Goal: Navigation & Orientation: Find specific page/section

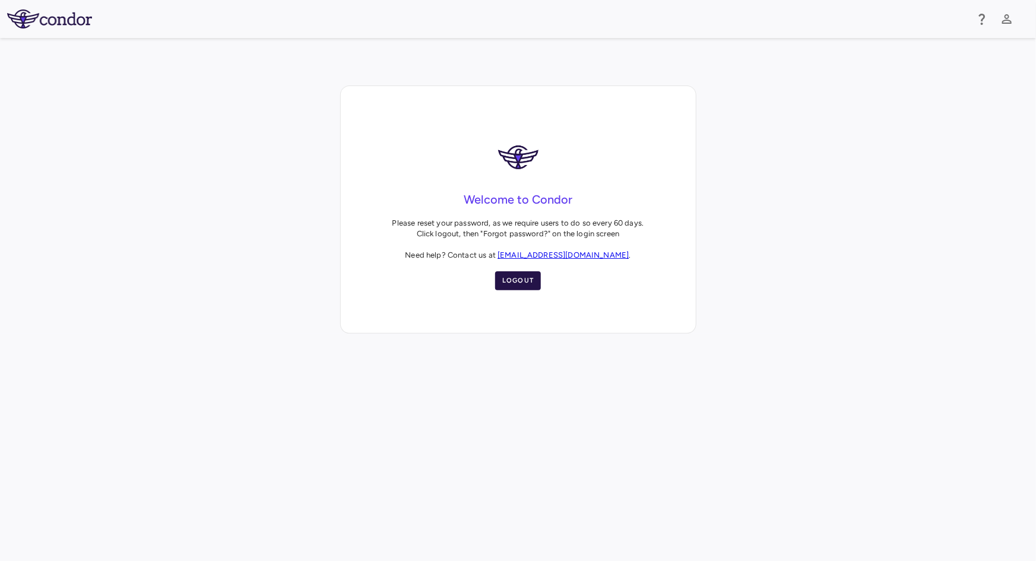
click at [528, 284] on button "Logout" at bounding box center [518, 280] width 46 height 19
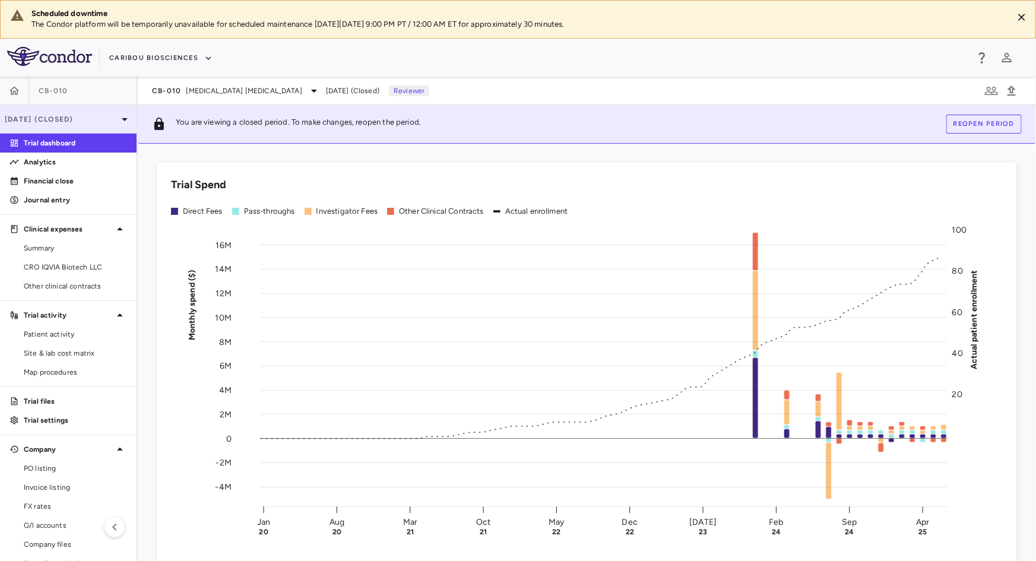
click at [68, 107] on div "Jun 2025 (Closed)" at bounding box center [68, 119] width 137 height 28
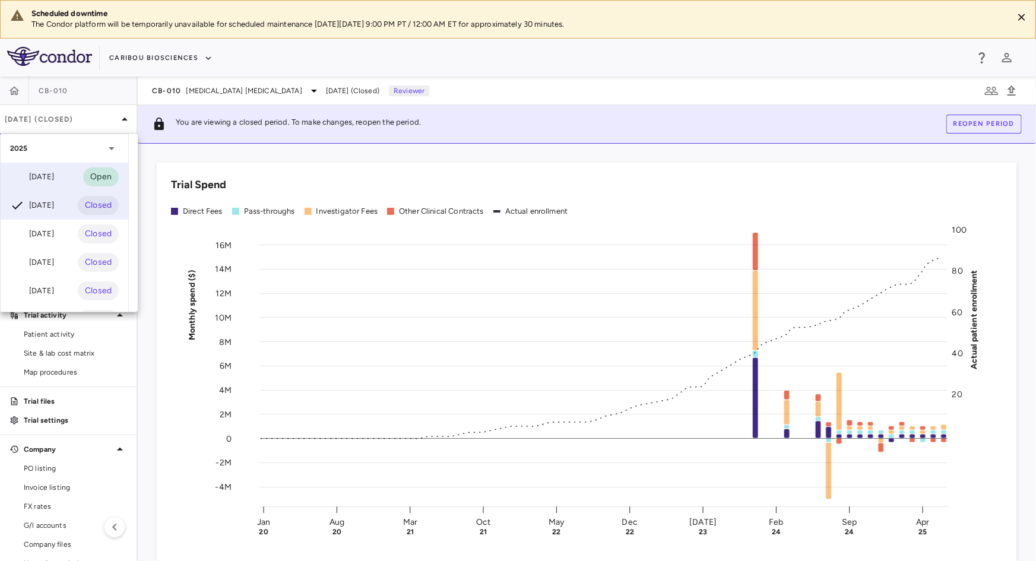
click at [43, 170] on div "[DATE]" at bounding box center [32, 177] width 44 height 14
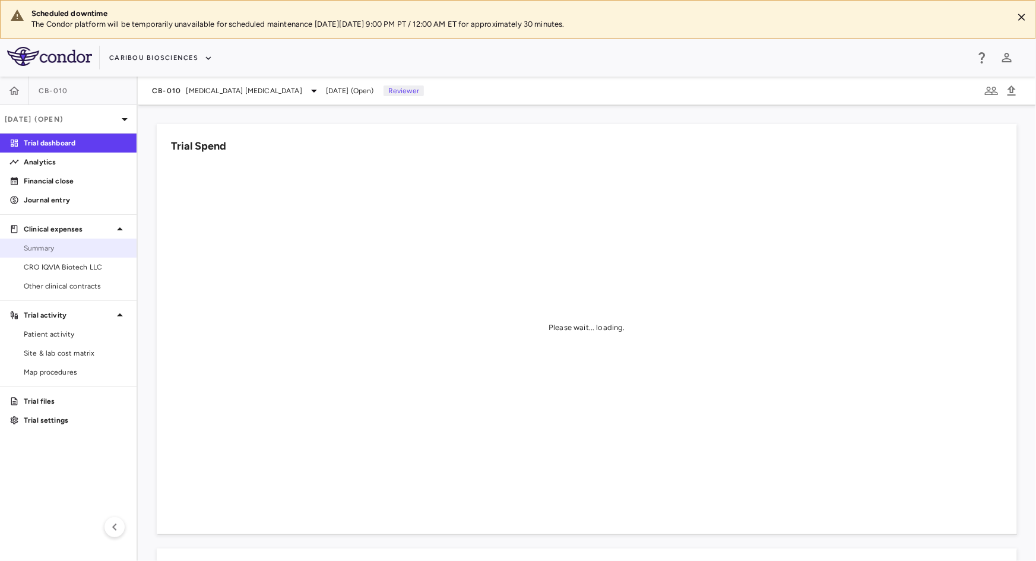
click at [68, 247] on span "Summary" at bounding box center [75, 248] width 103 height 11
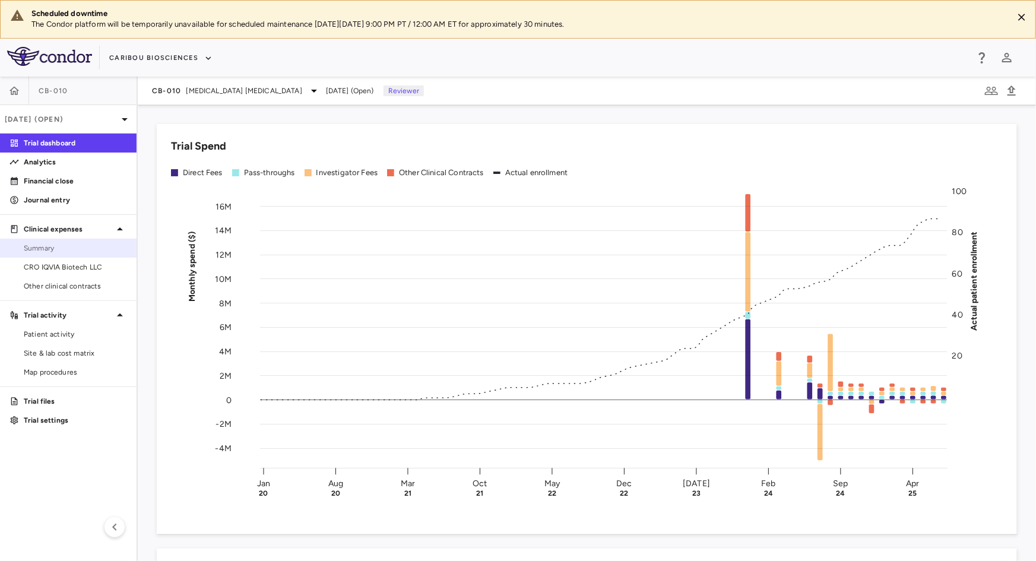
click at [48, 248] on span "Summary" at bounding box center [75, 248] width 103 height 11
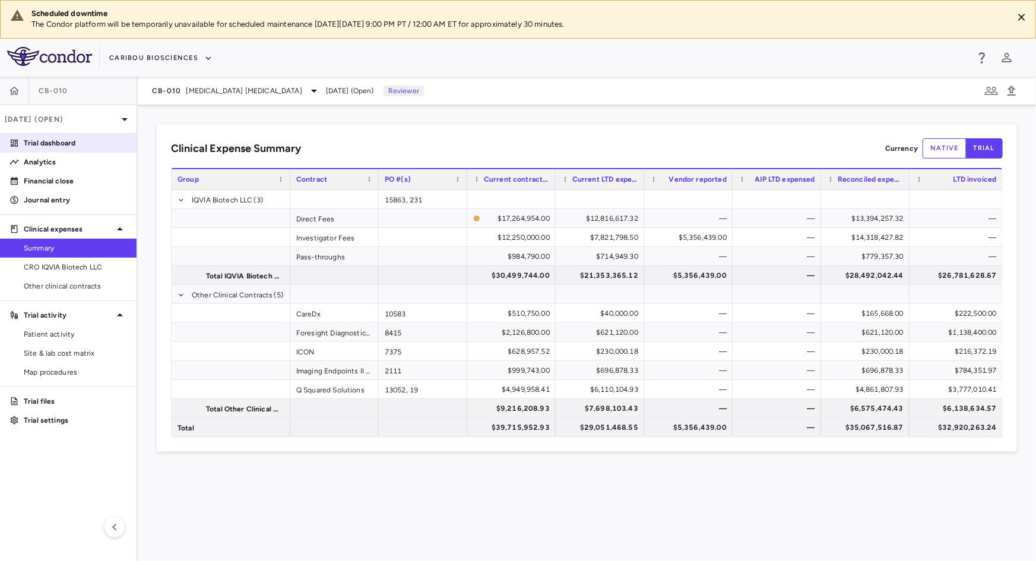
click at [57, 139] on p "Trial dashboard" at bounding box center [75, 143] width 103 height 11
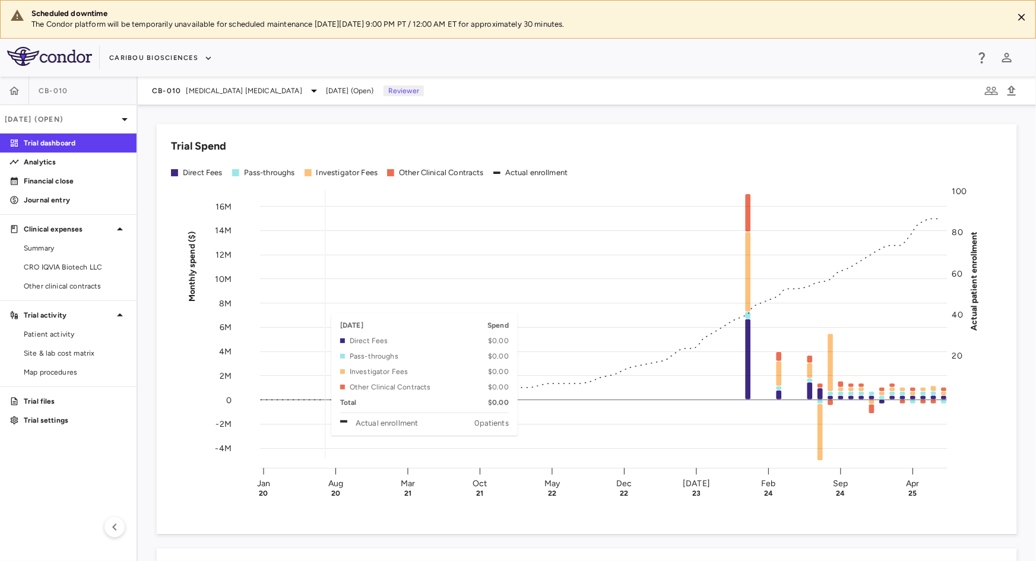
scroll to position [378, 0]
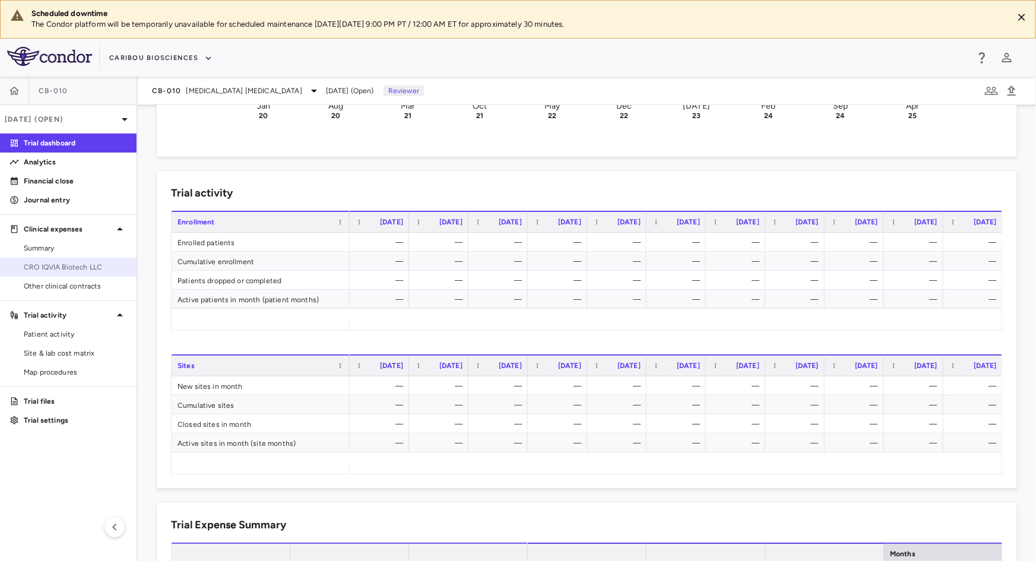
click at [43, 264] on span "CRO IQVIA Biotech LLC" at bounding box center [75, 267] width 103 height 11
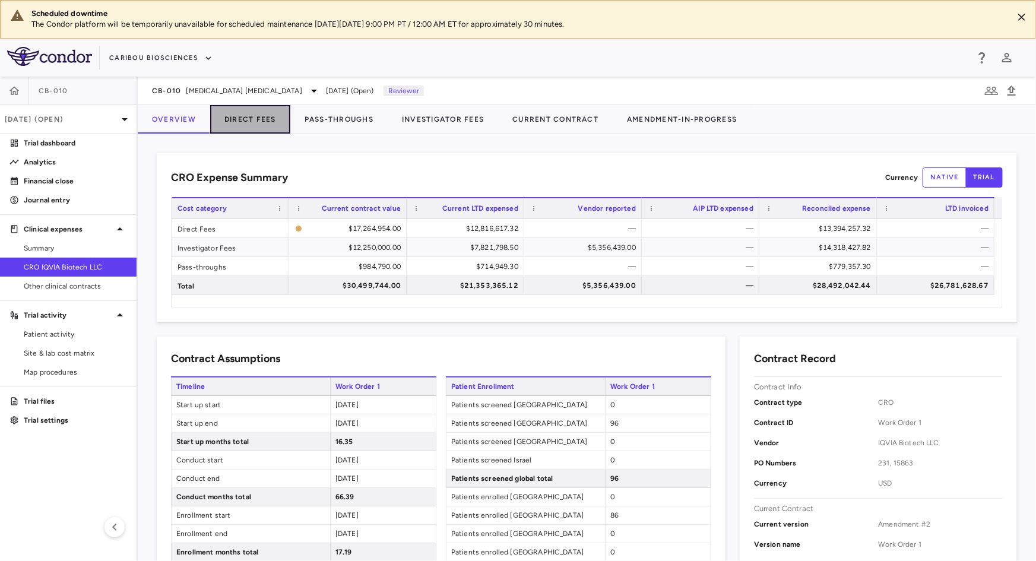
click at [252, 105] on button "Direct Fees" at bounding box center [250, 119] width 80 height 28
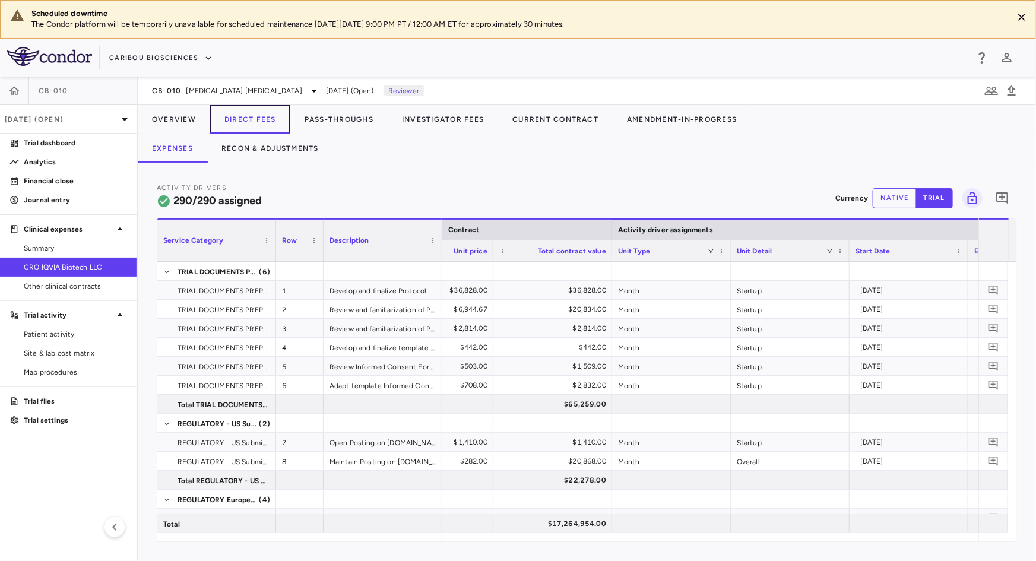
scroll to position [0, 629]
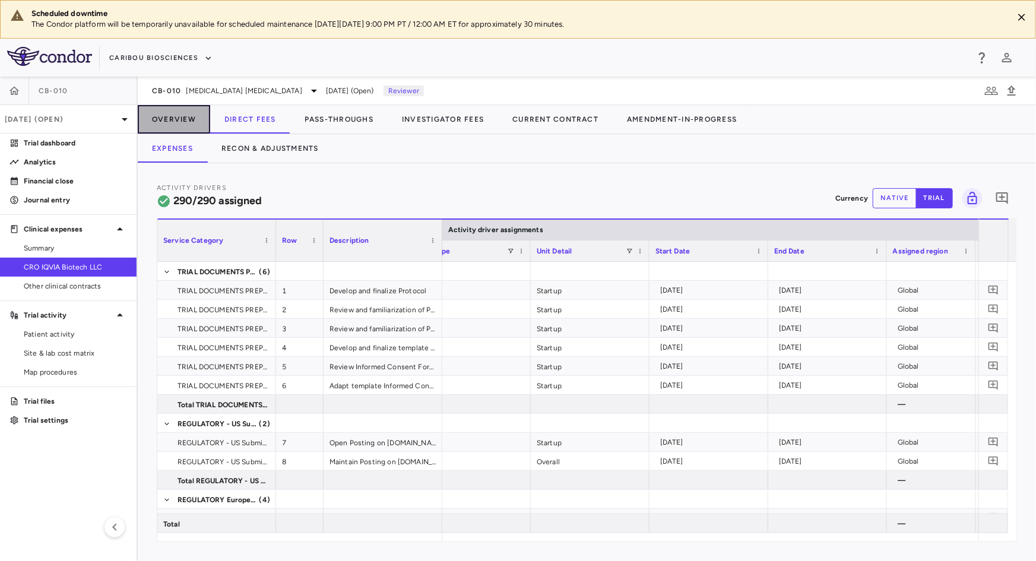
click at [182, 116] on button "Overview" at bounding box center [174, 119] width 72 height 28
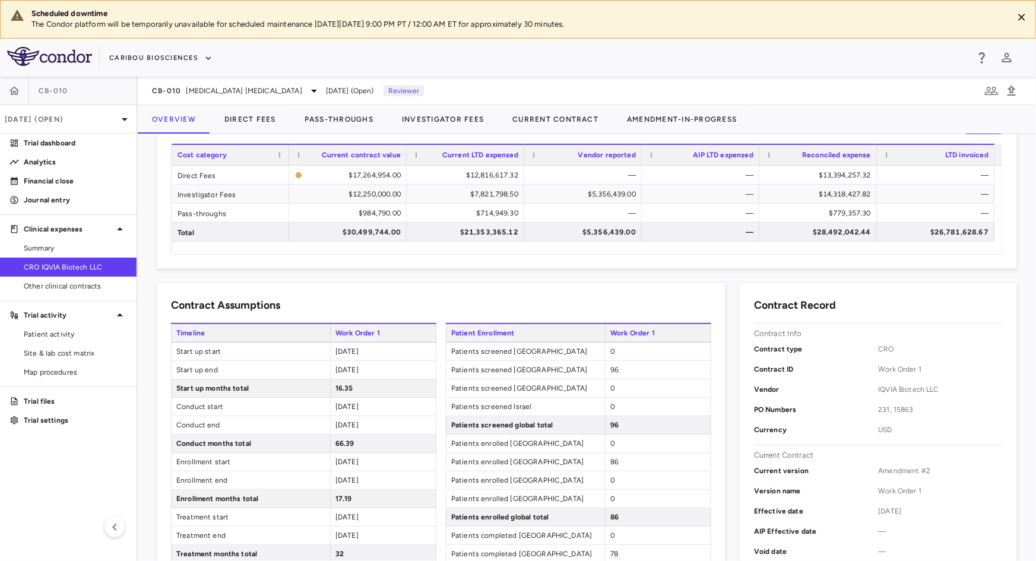
drag, startPoint x: 389, startPoint y: 375, endPoint x: 334, endPoint y: 353, distance: 58.6
click at [336, 355] on div "Timeline Work Order 1 Start up start [DATE] Start up end [DATE] Start up months…" at bounding box center [303, 526] width 265 height 406
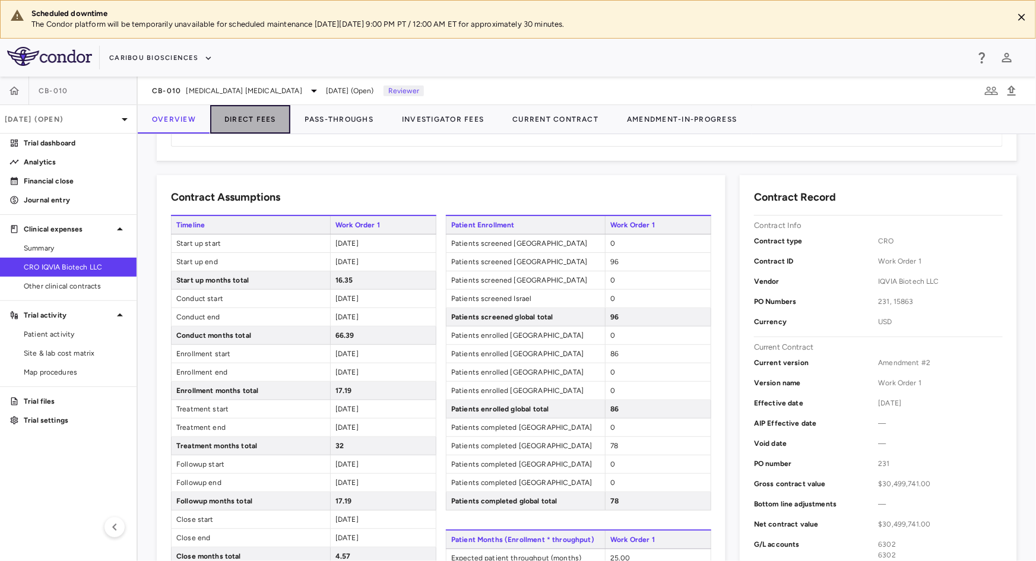
click at [256, 110] on button "Direct Fees" at bounding box center [250, 119] width 80 height 28
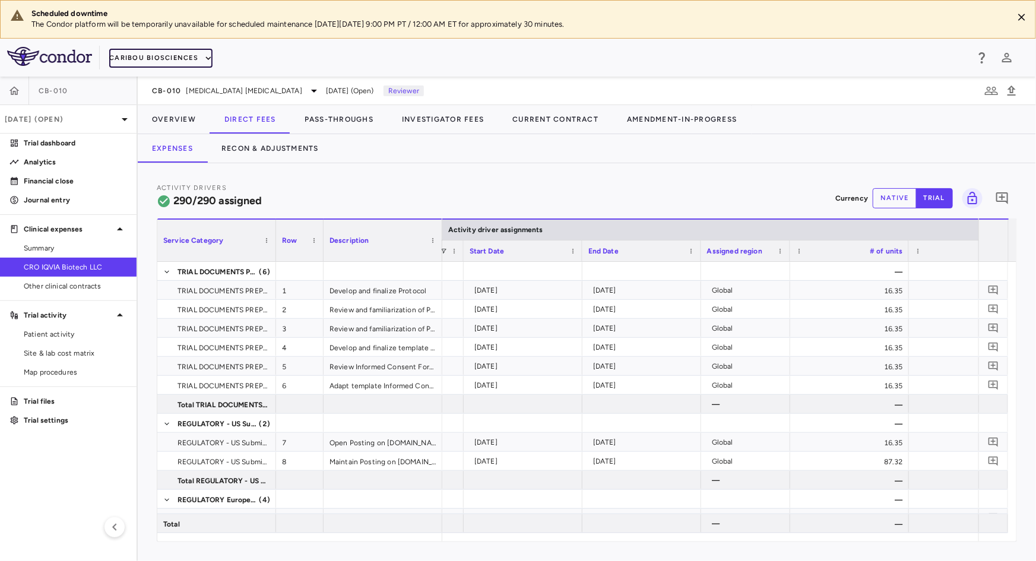
click at [191, 49] on button "Caribou Biosciences" at bounding box center [160, 58] width 103 height 19
click at [157, 97] on li "Caribou Biosciences" at bounding box center [154, 99] width 91 height 18
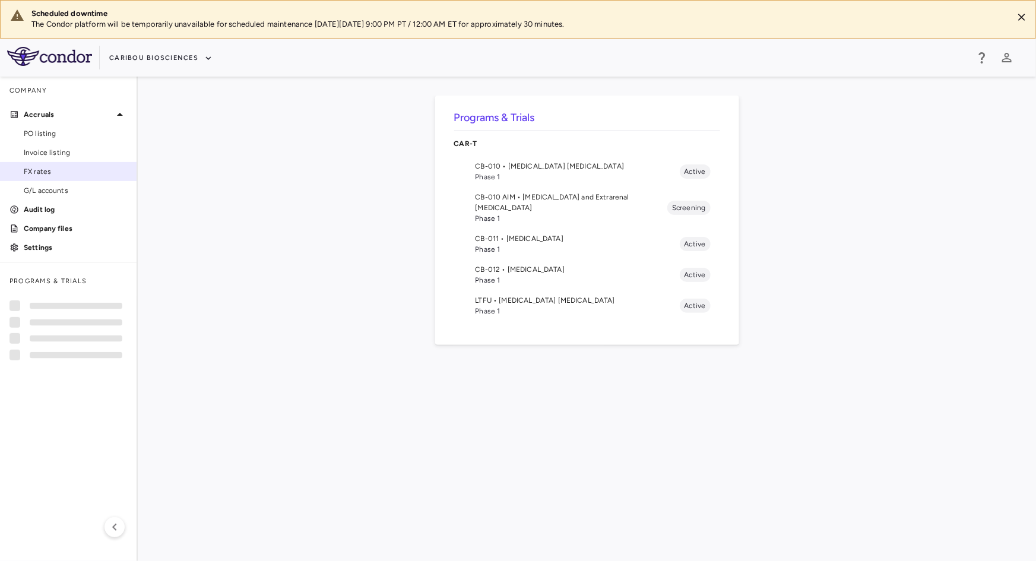
click at [55, 166] on span "FX rates" at bounding box center [75, 171] width 103 height 11
